Goal: Check status: Check status

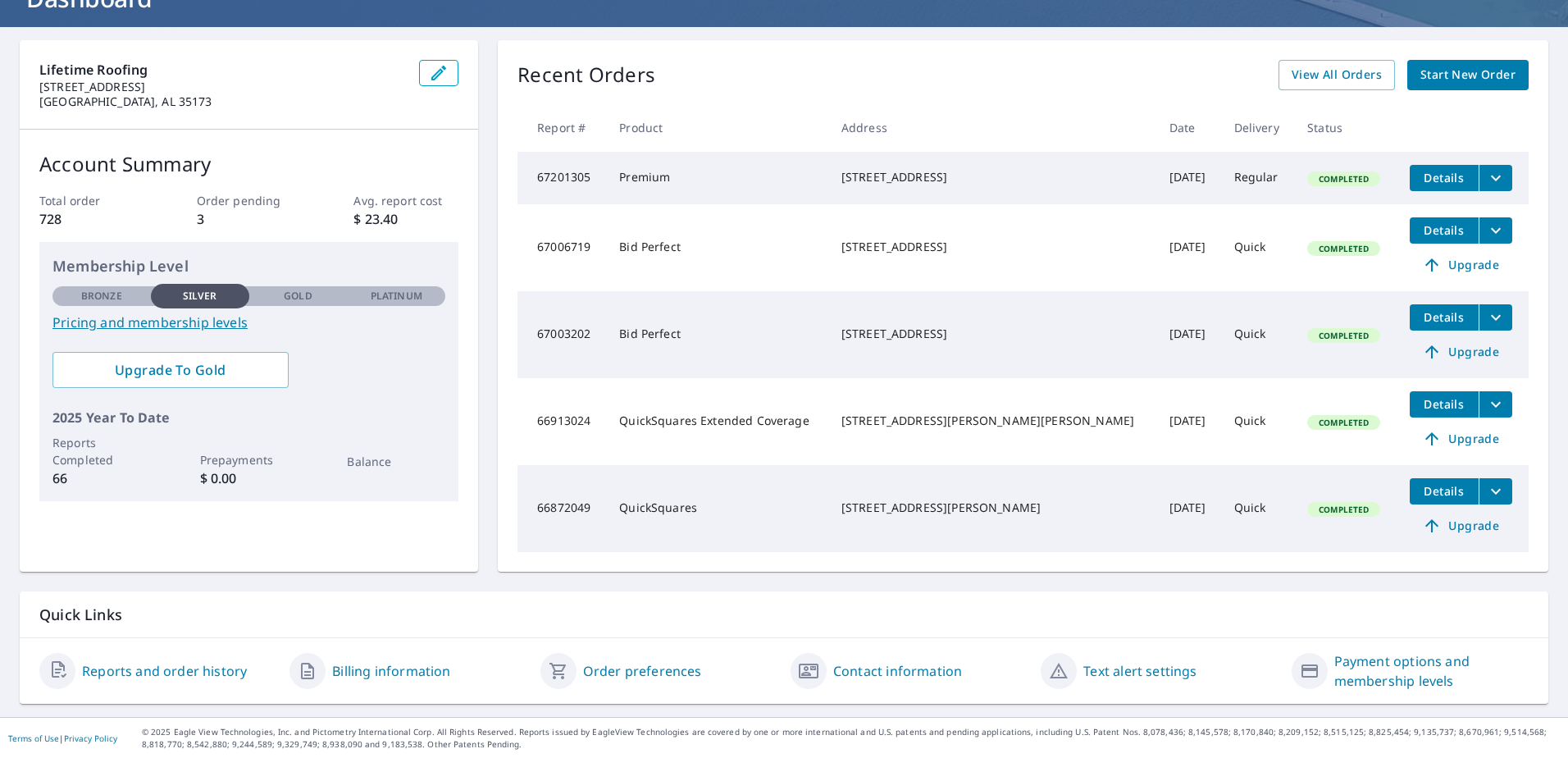
scroll to position [132, 0]
click at [1298, 67] on span "View All Orders" at bounding box center [1337, 74] width 91 height 21
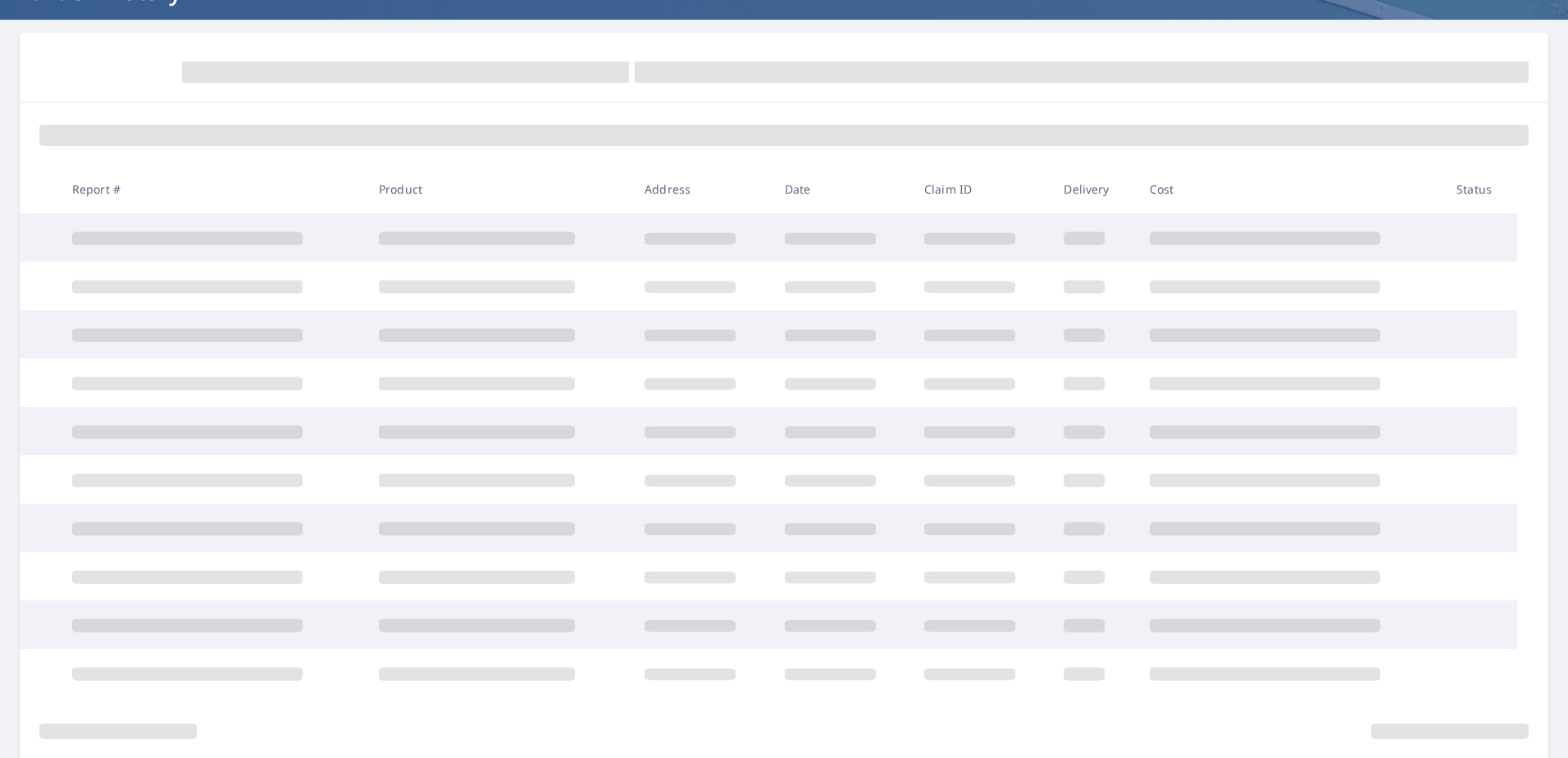
scroll to position [132, 0]
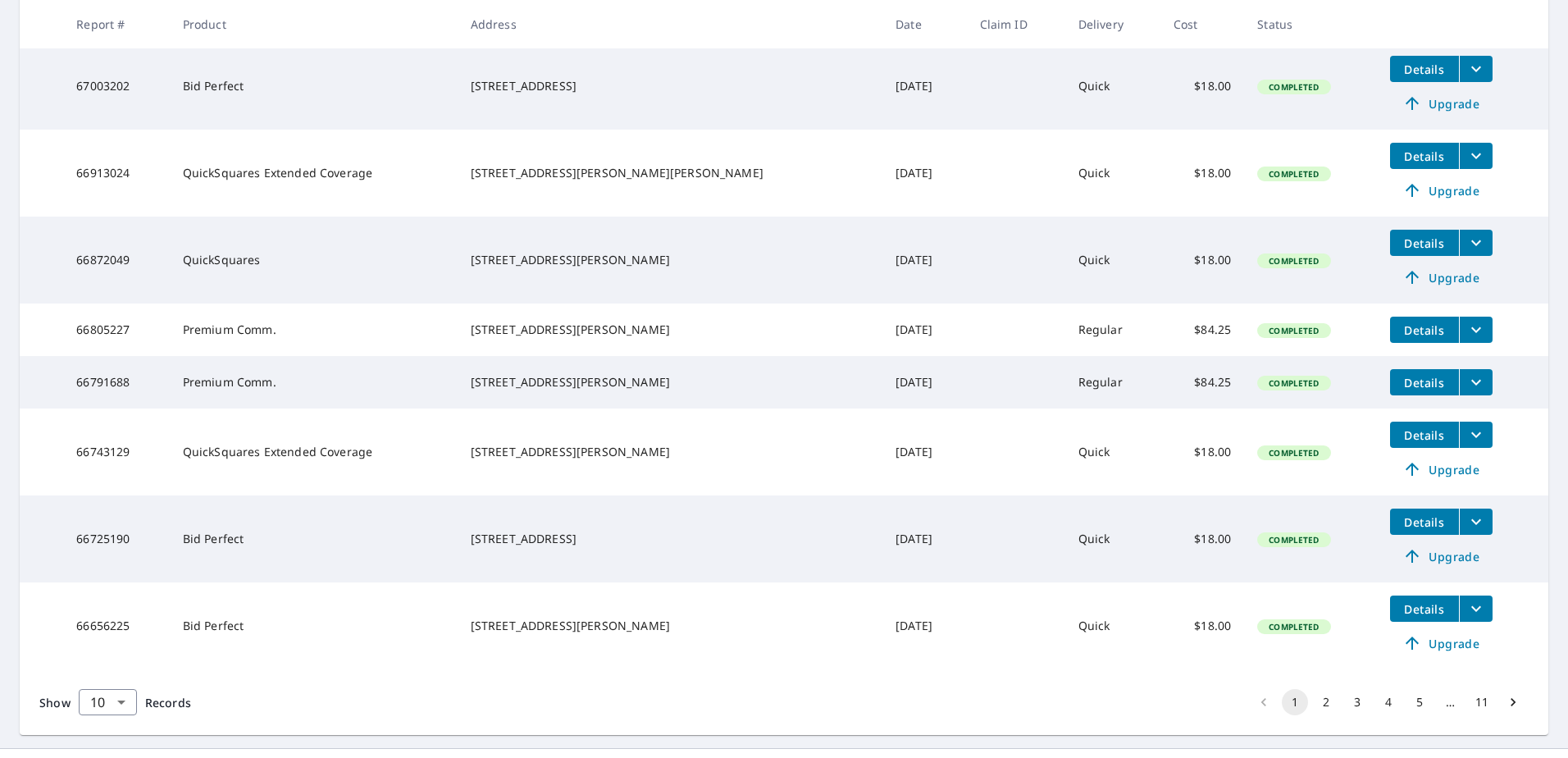
scroll to position [512, 0]
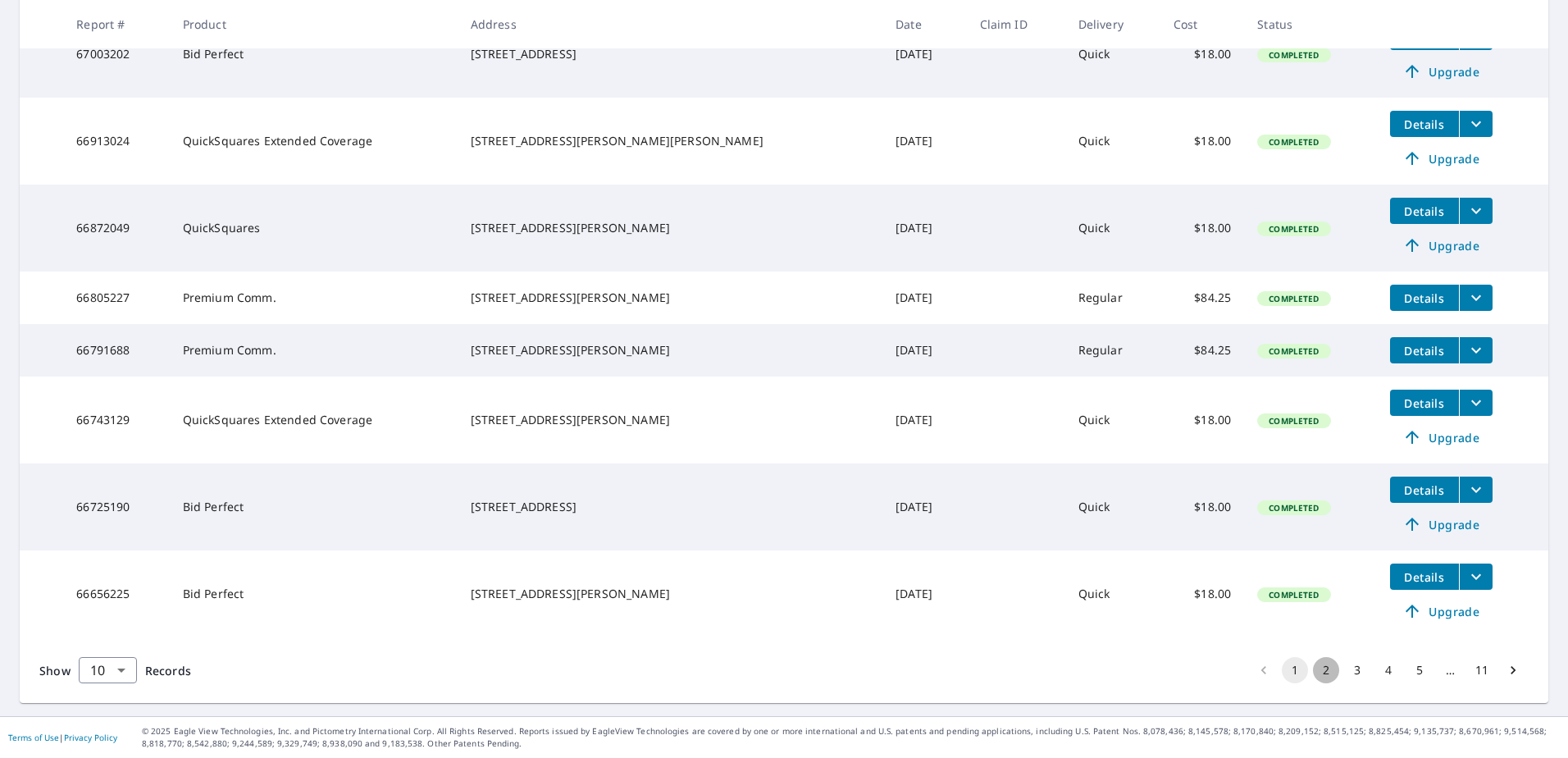
click at [1314, 672] on button "2" at bounding box center [1326, 670] width 26 height 26
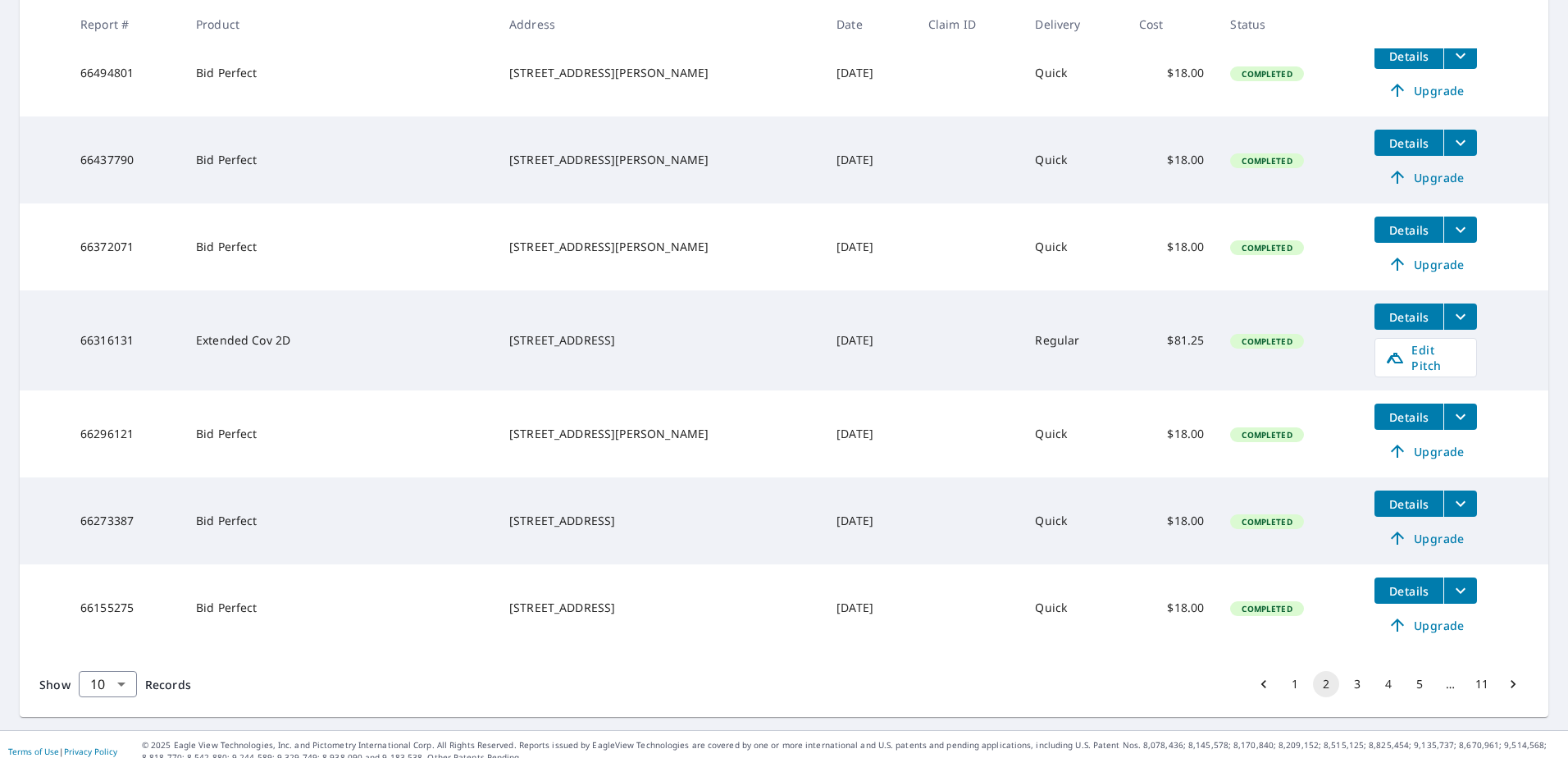
scroll to position [597, 0]
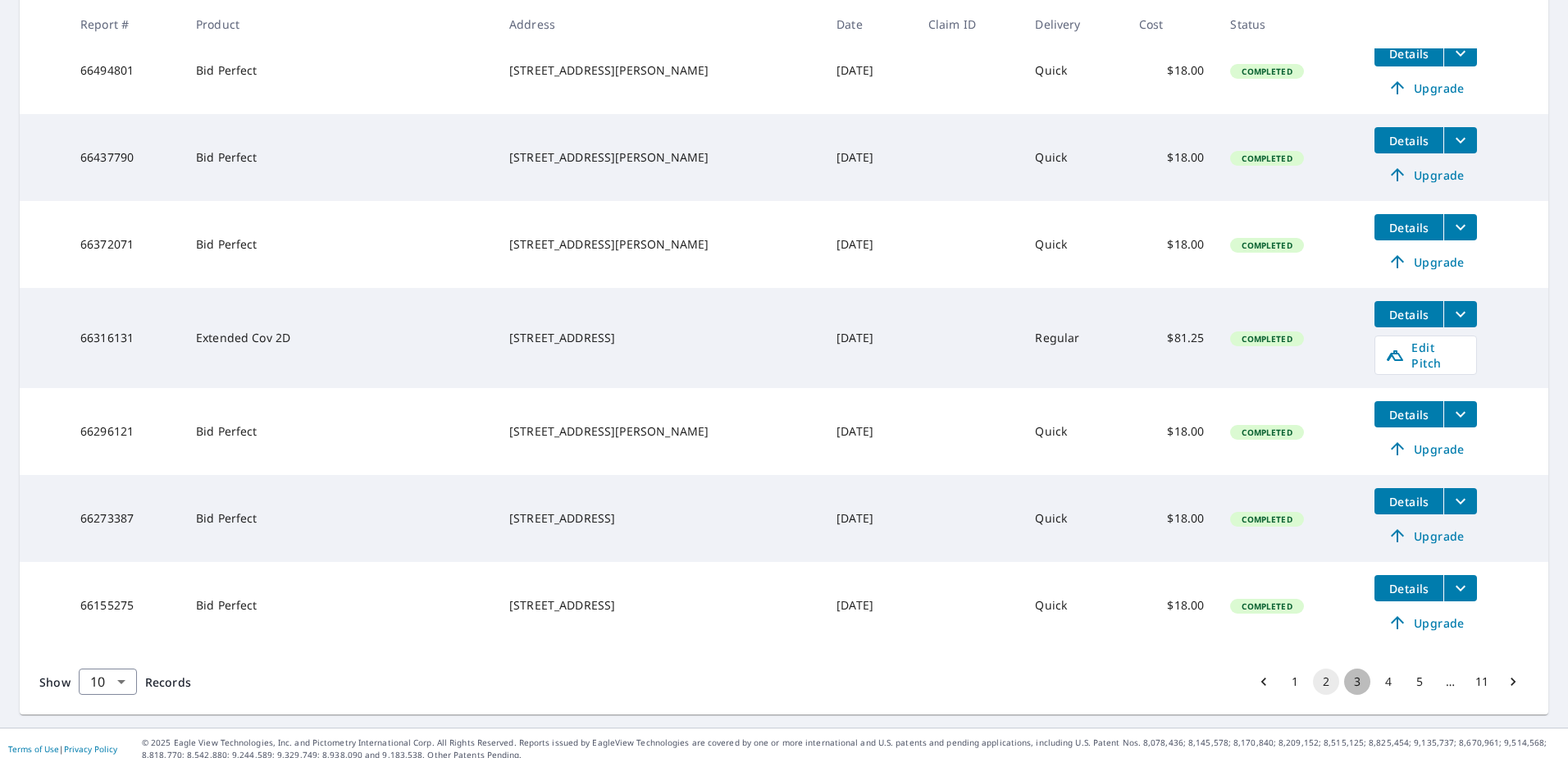
click at [1344, 668] on button "3" at bounding box center [1357, 681] width 26 height 26
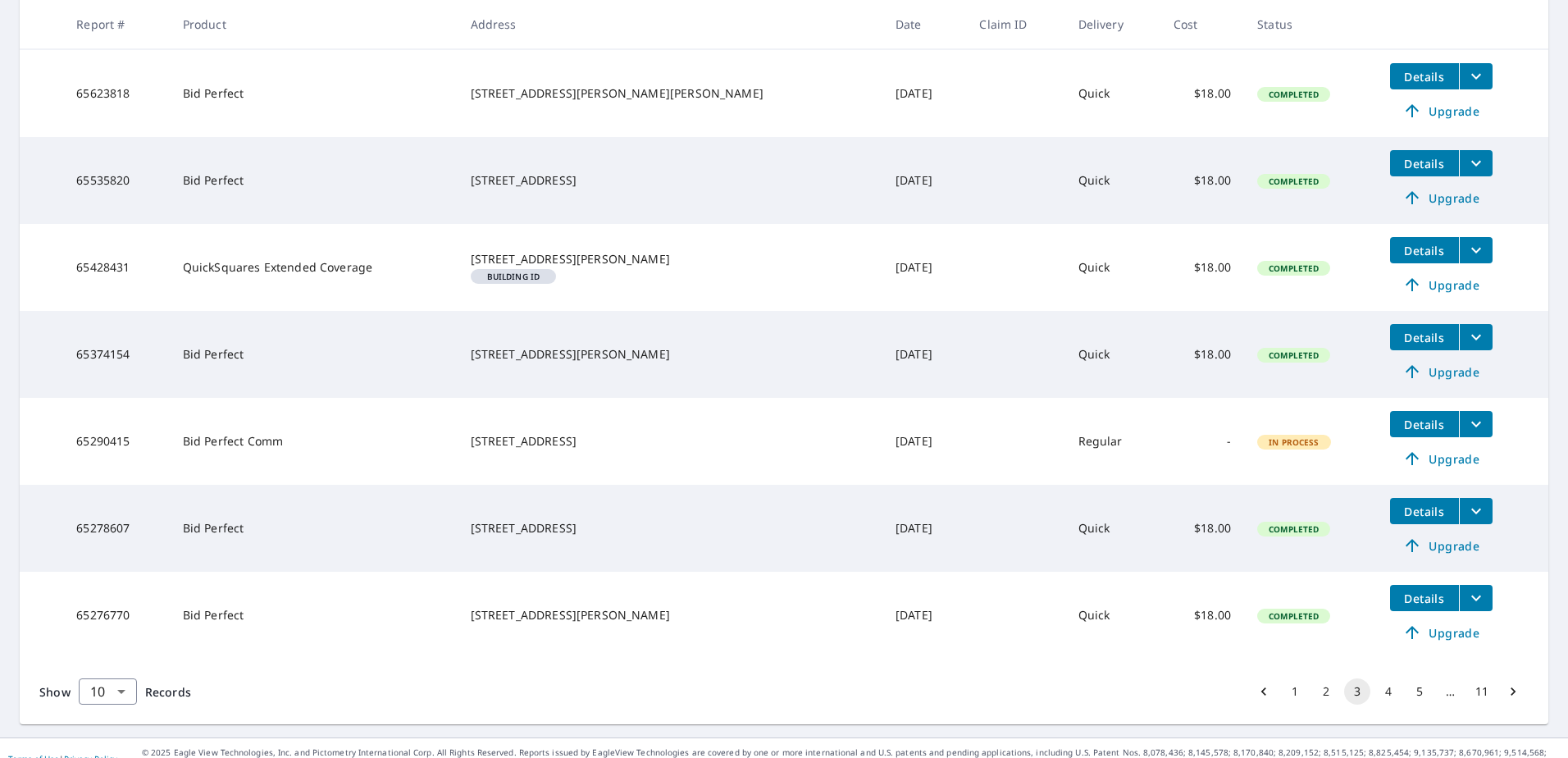
scroll to position [595, 0]
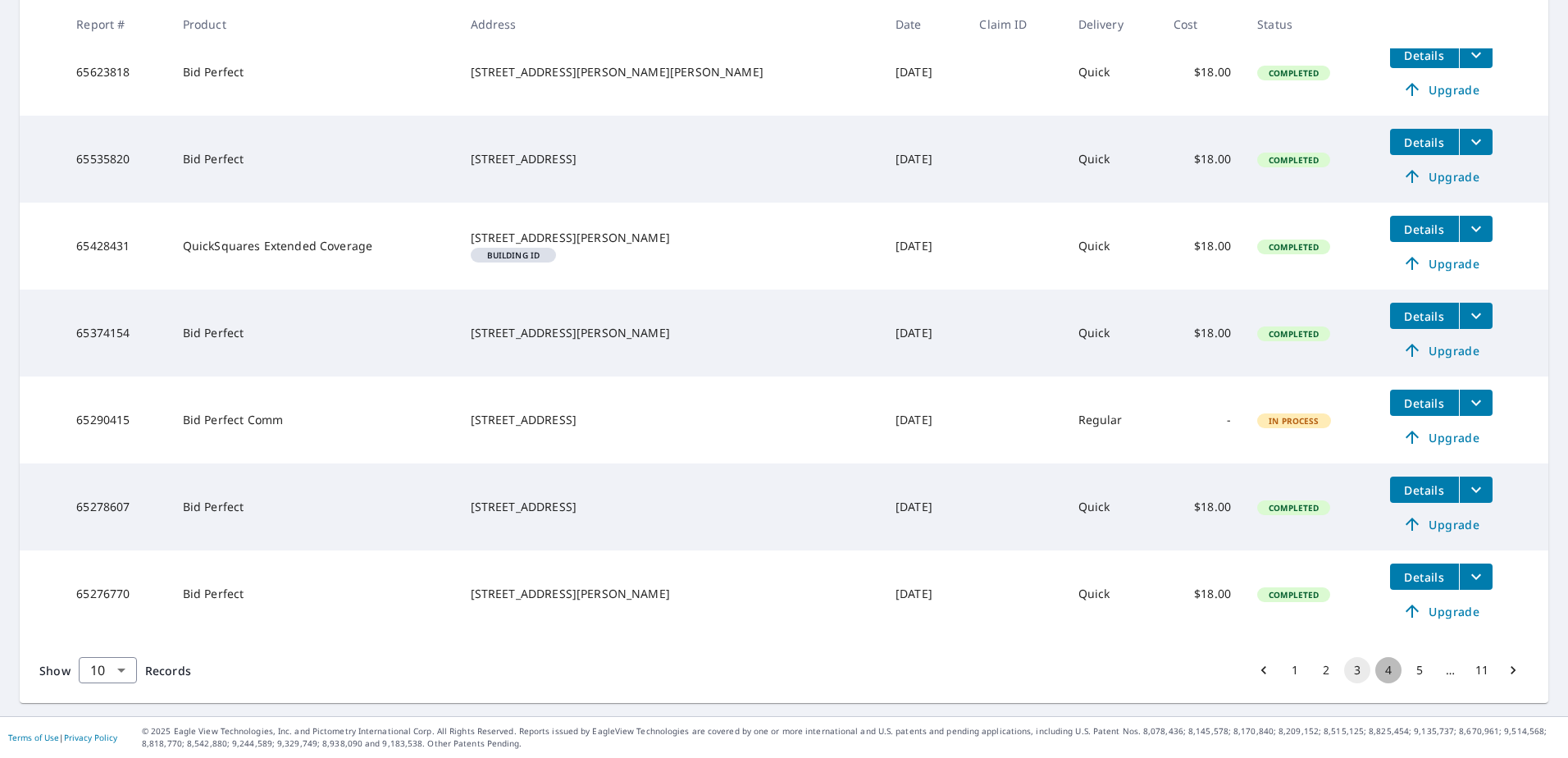
click at [1375, 667] on button "4" at bounding box center [1389, 670] width 26 height 26
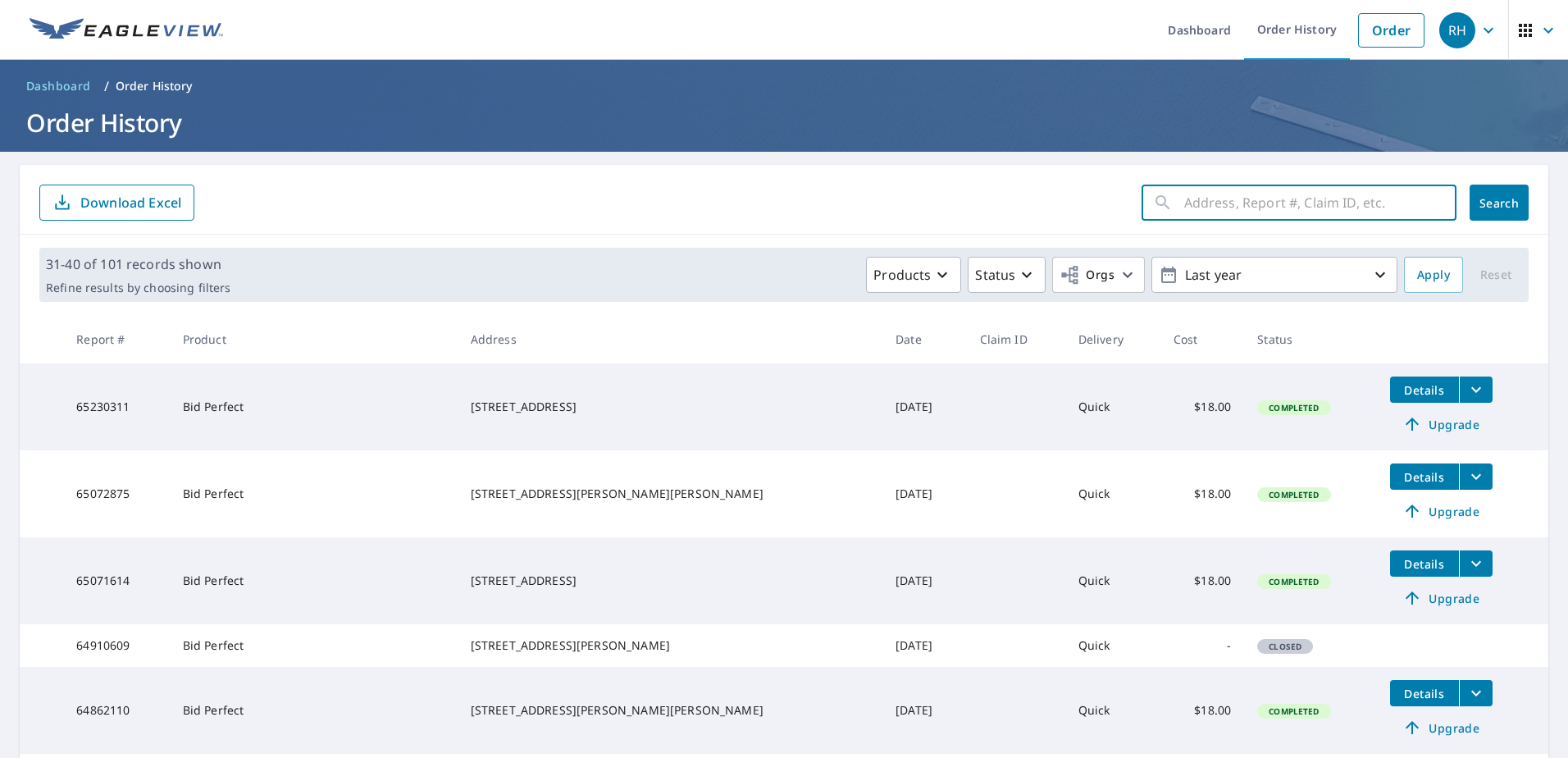
click at [1204, 207] on input "text" at bounding box center [1320, 202] width 272 height 46
type input "115 gk"
click button "Search" at bounding box center [1499, 202] width 59 height 36
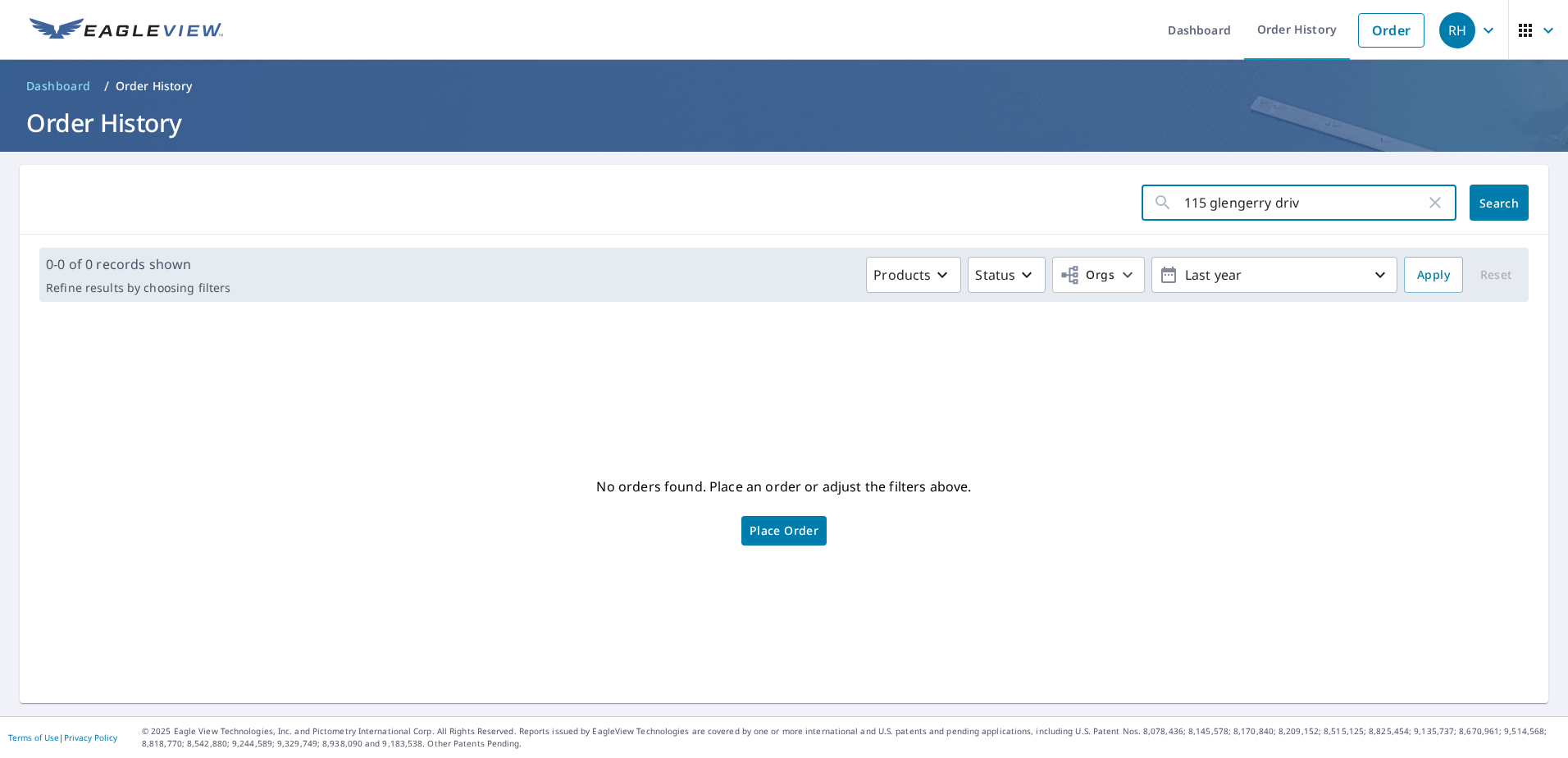
type input "[STREET_ADDRESS]"
click button "Search" at bounding box center [1499, 202] width 59 height 36
